Goal: Entertainment & Leisure: Browse casually

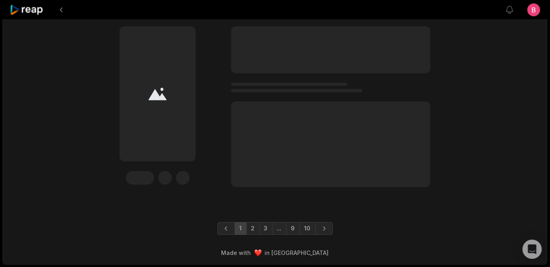
scroll to position [2866, 0]
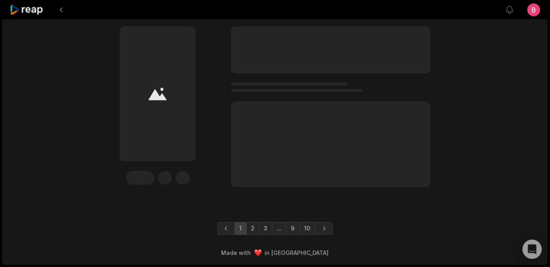
scroll to position [2633, 0]
click at [318, 225] on link "10" at bounding box center [311, 231] width 16 height 13
